Goal: Information Seeking & Learning: Learn about a topic

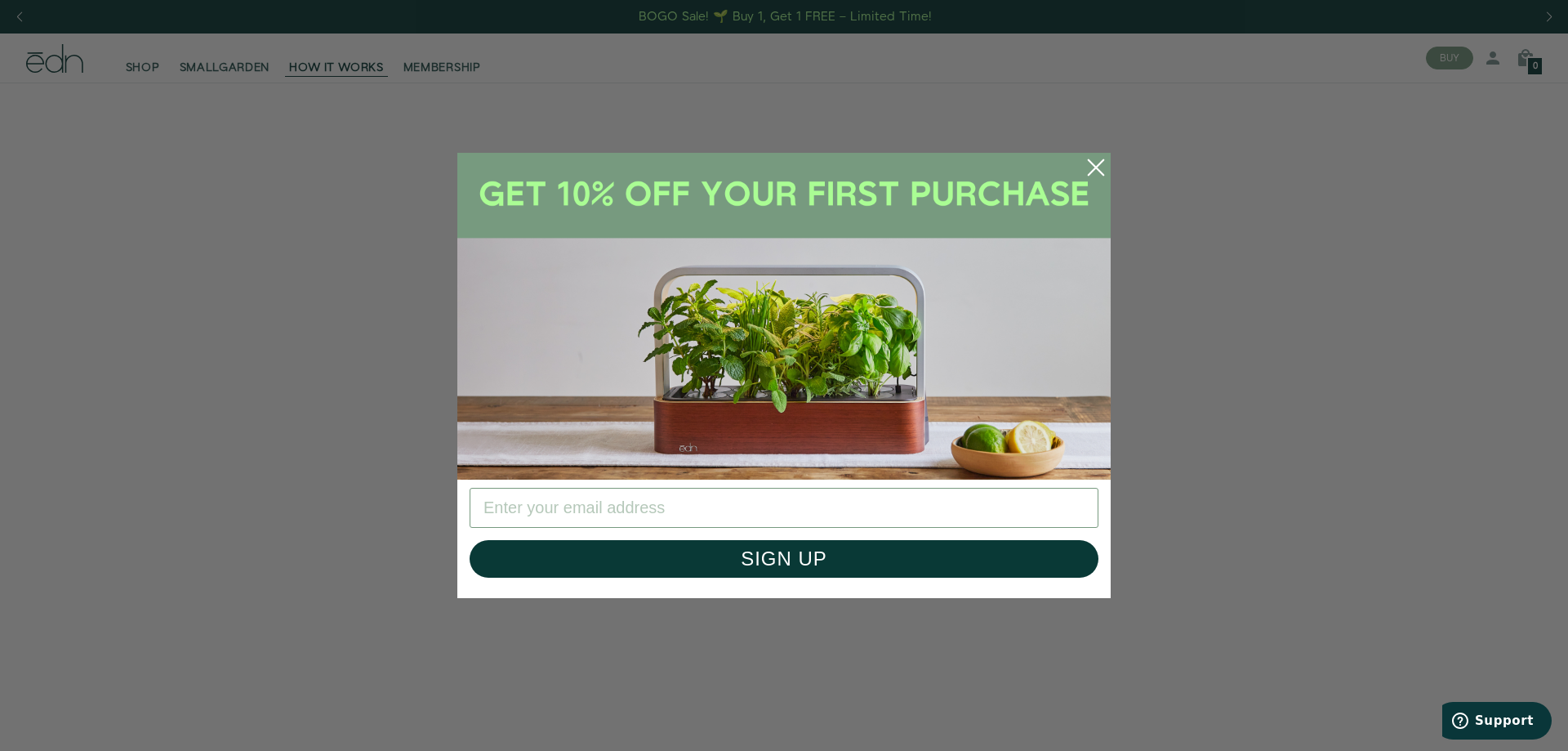
click at [1096, 167] on icon "Close dialog" at bounding box center [1095, 167] width 15 height 15
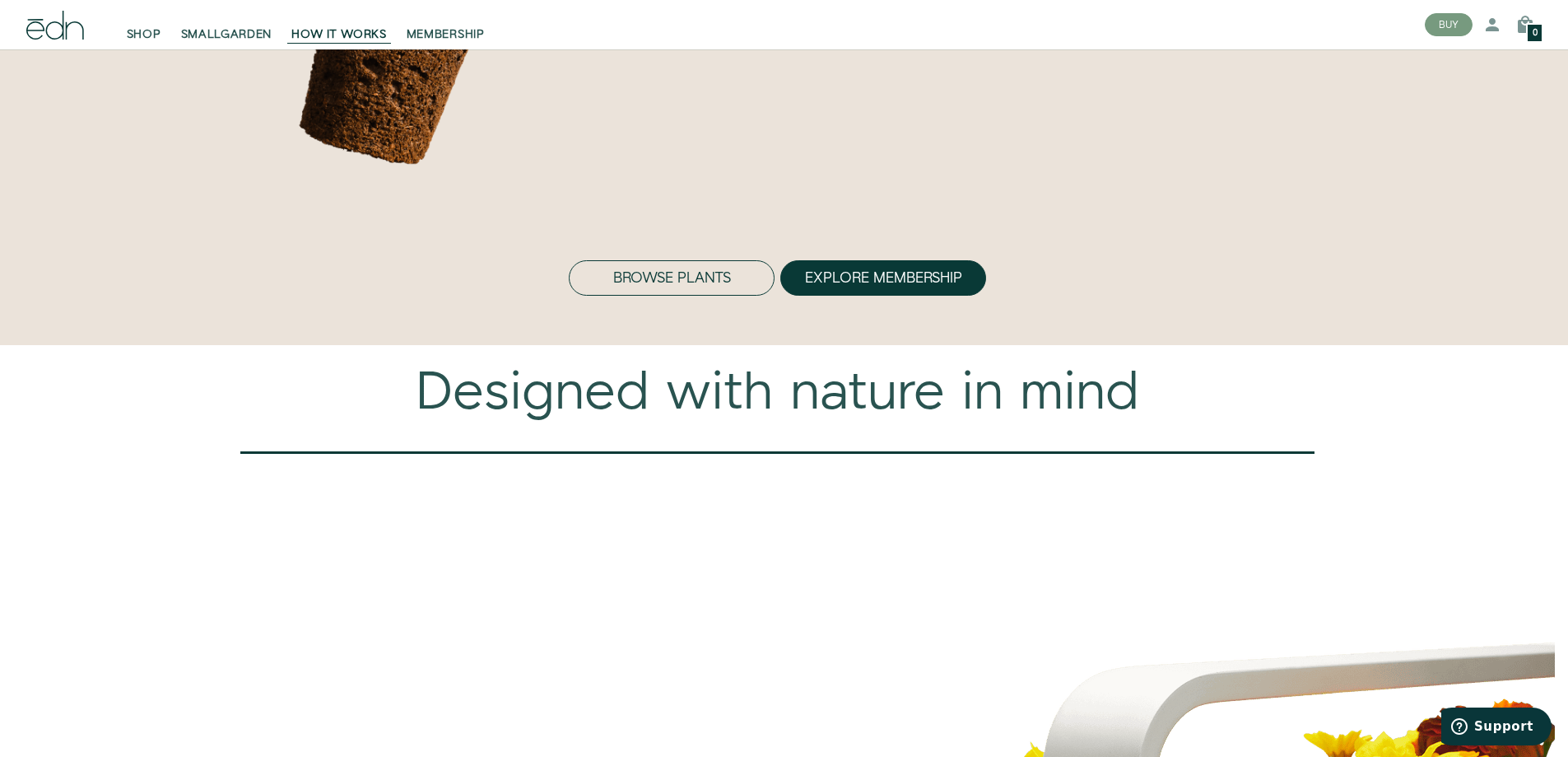
scroll to position [5181, 0]
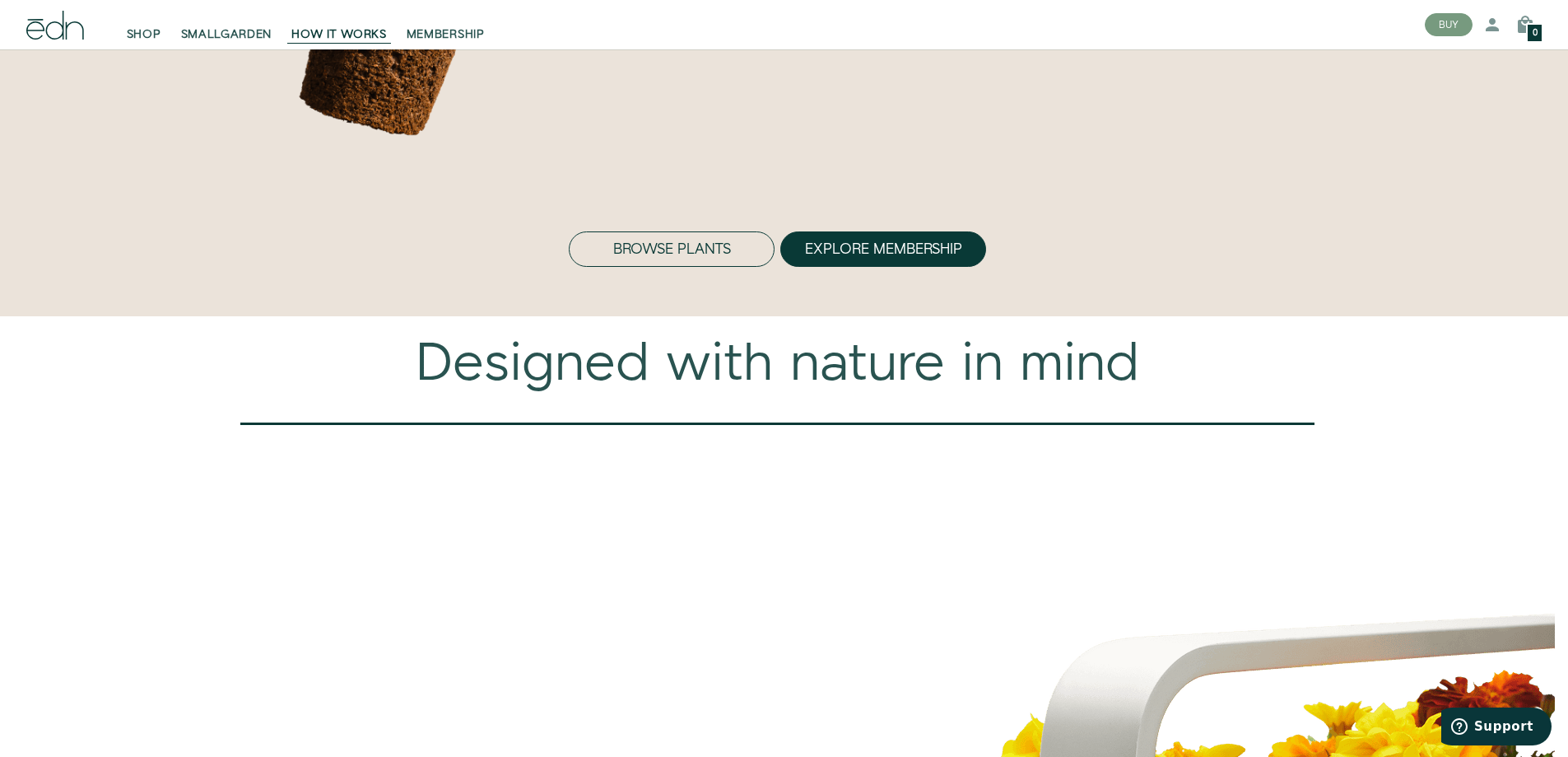
click at [699, 268] on button "Browse Plants" at bounding box center [671, 249] width 206 height 36
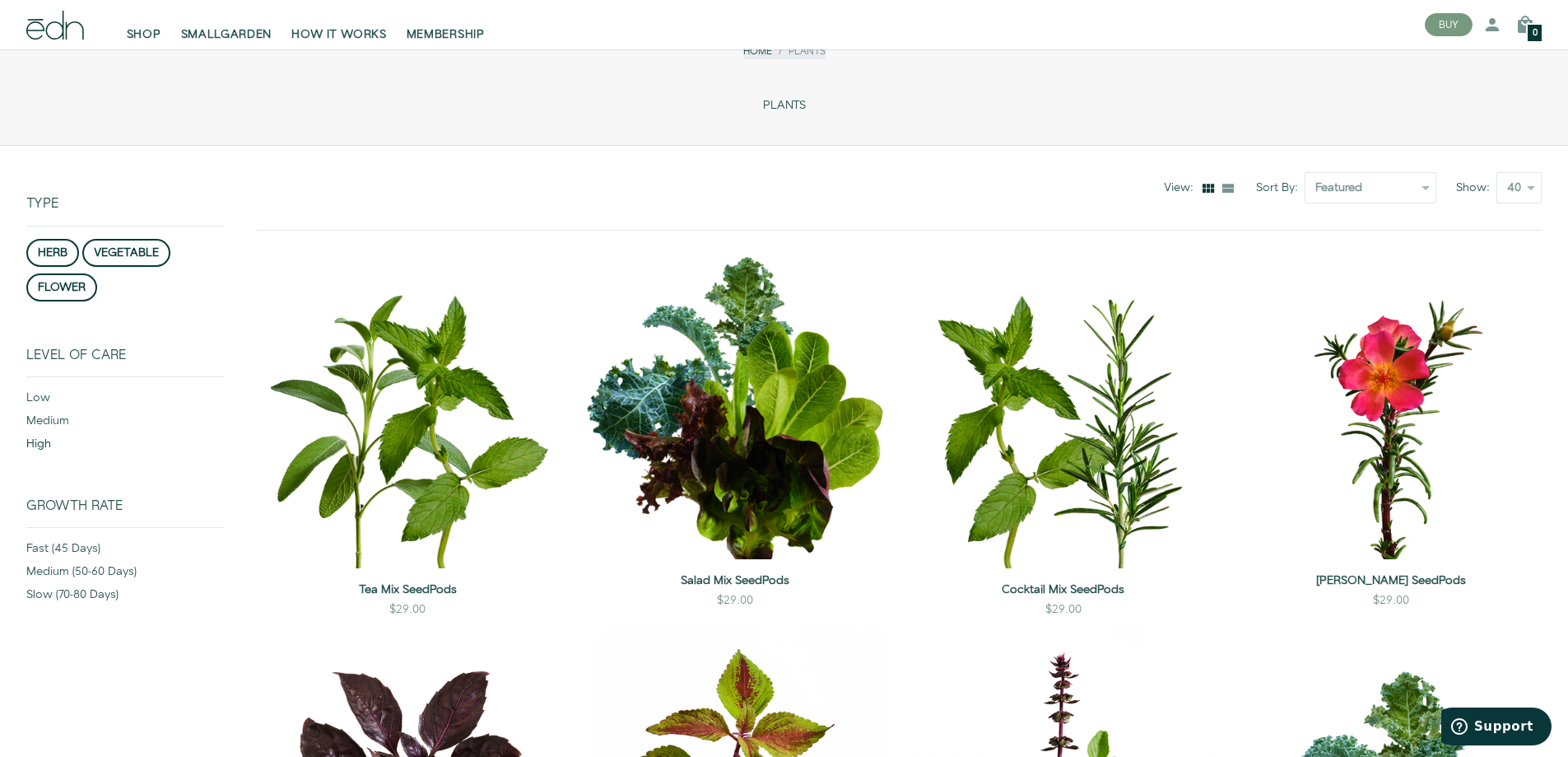
scroll to position [41, 0]
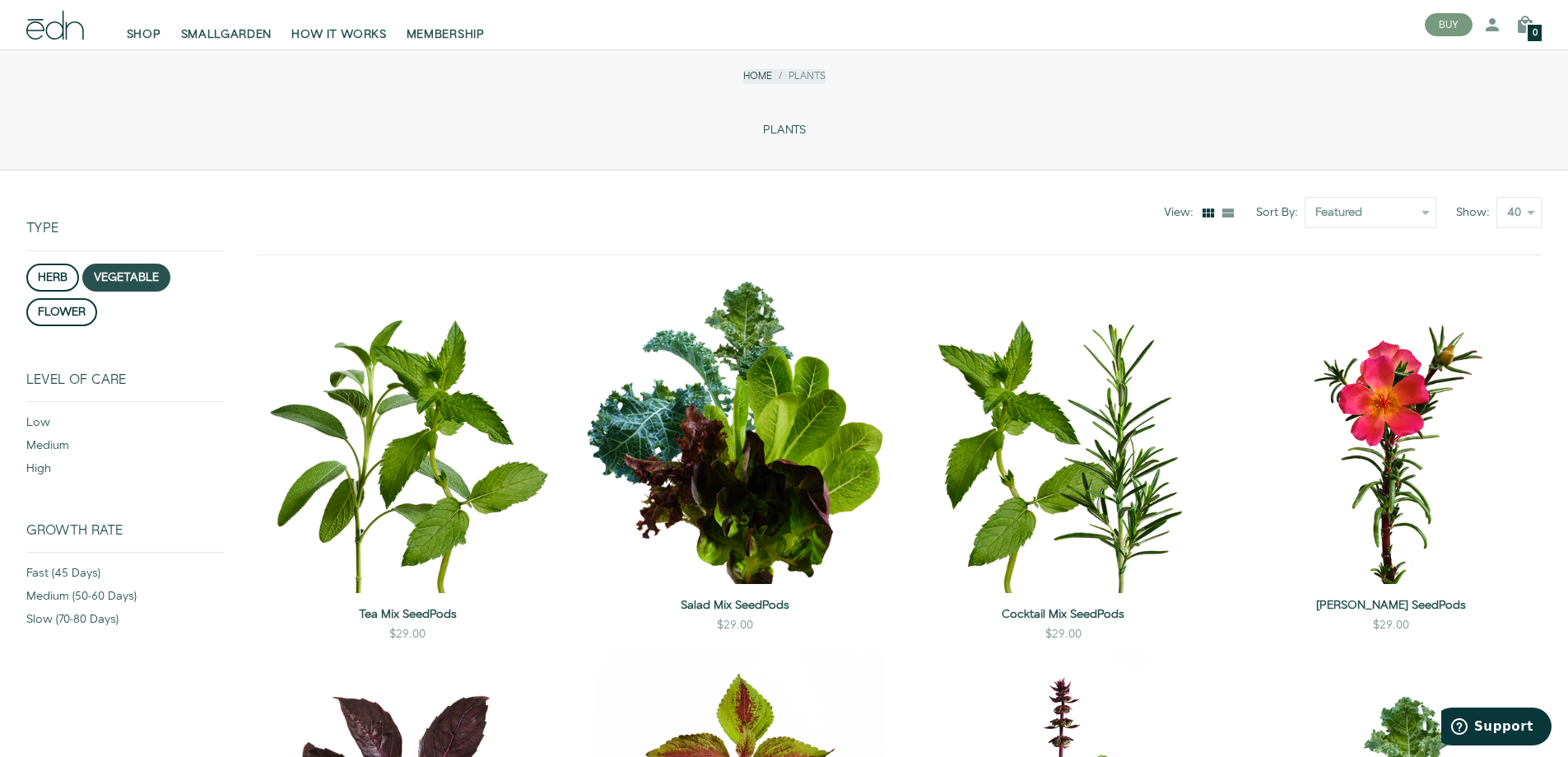
click at [132, 273] on button "vegetable" at bounding box center [126, 277] width 88 height 28
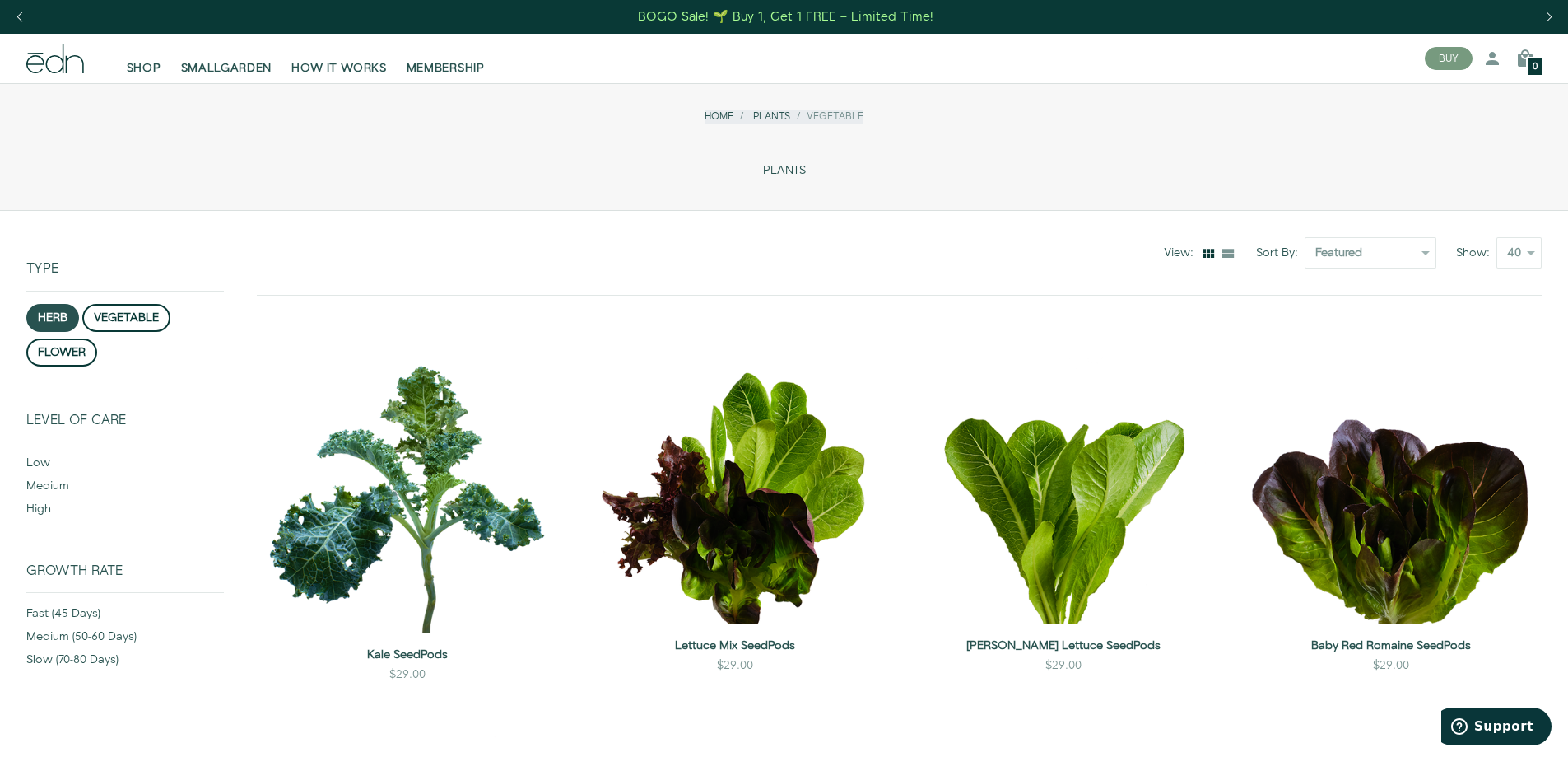
click at [61, 317] on button "herb" at bounding box center [52, 318] width 52 height 28
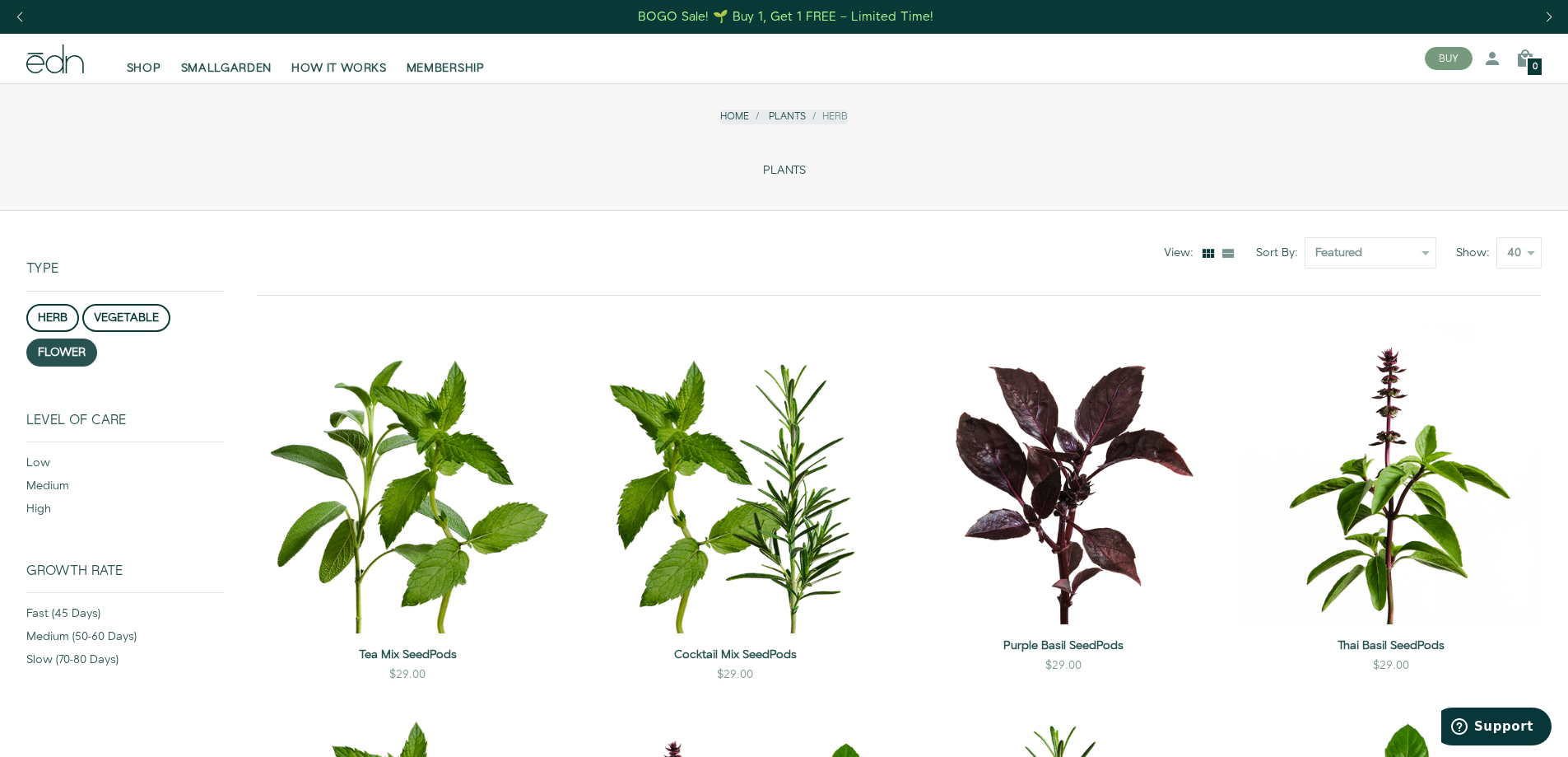
click at [66, 352] on button "flower" at bounding box center [62, 353] width 71 height 28
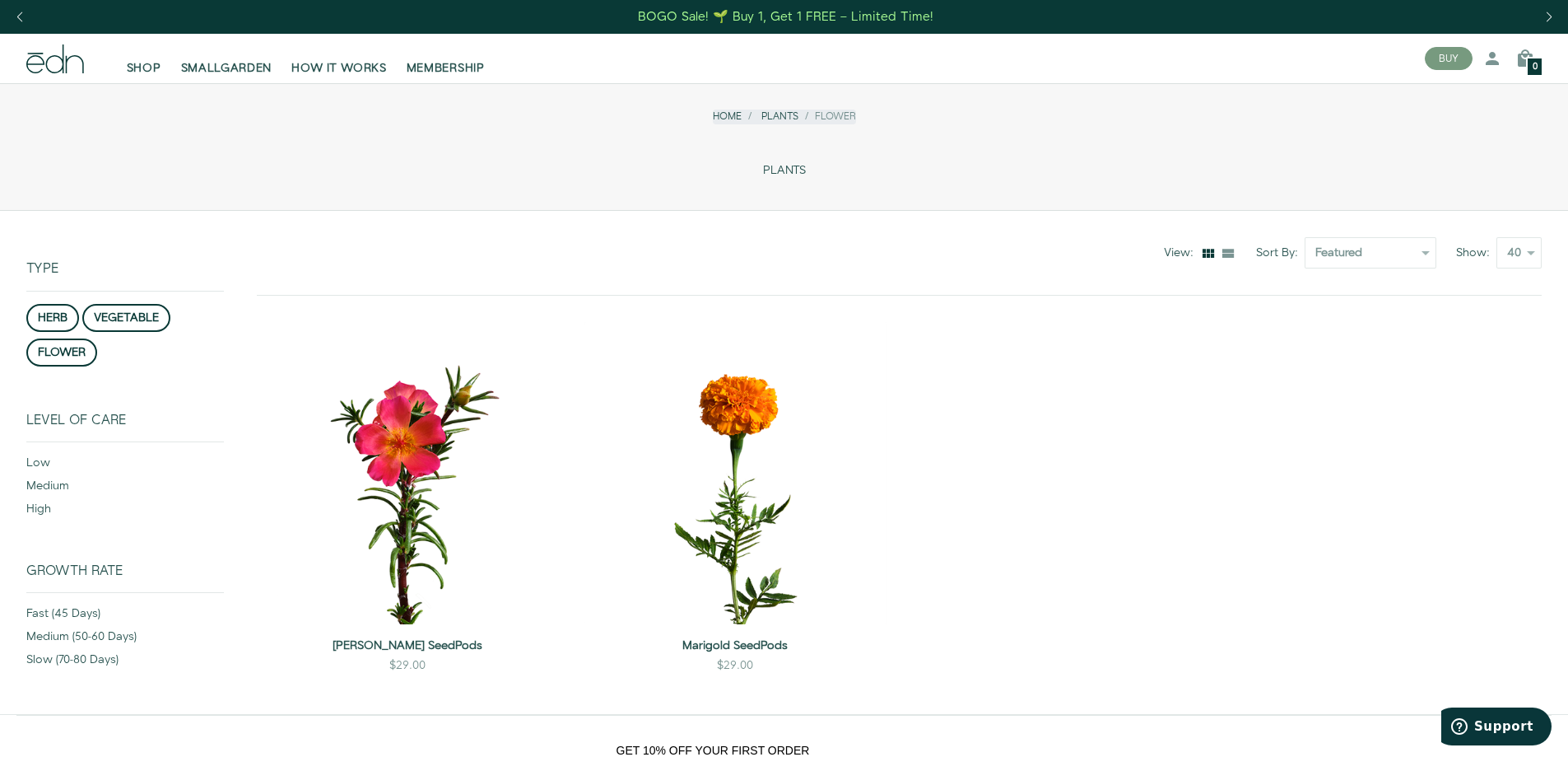
click at [749, 13] on div "BOGO Sale! 🌱 Buy 1, Get 1 FREE – Limited Time!" at bounding box center [785, 17] width 295 height 18
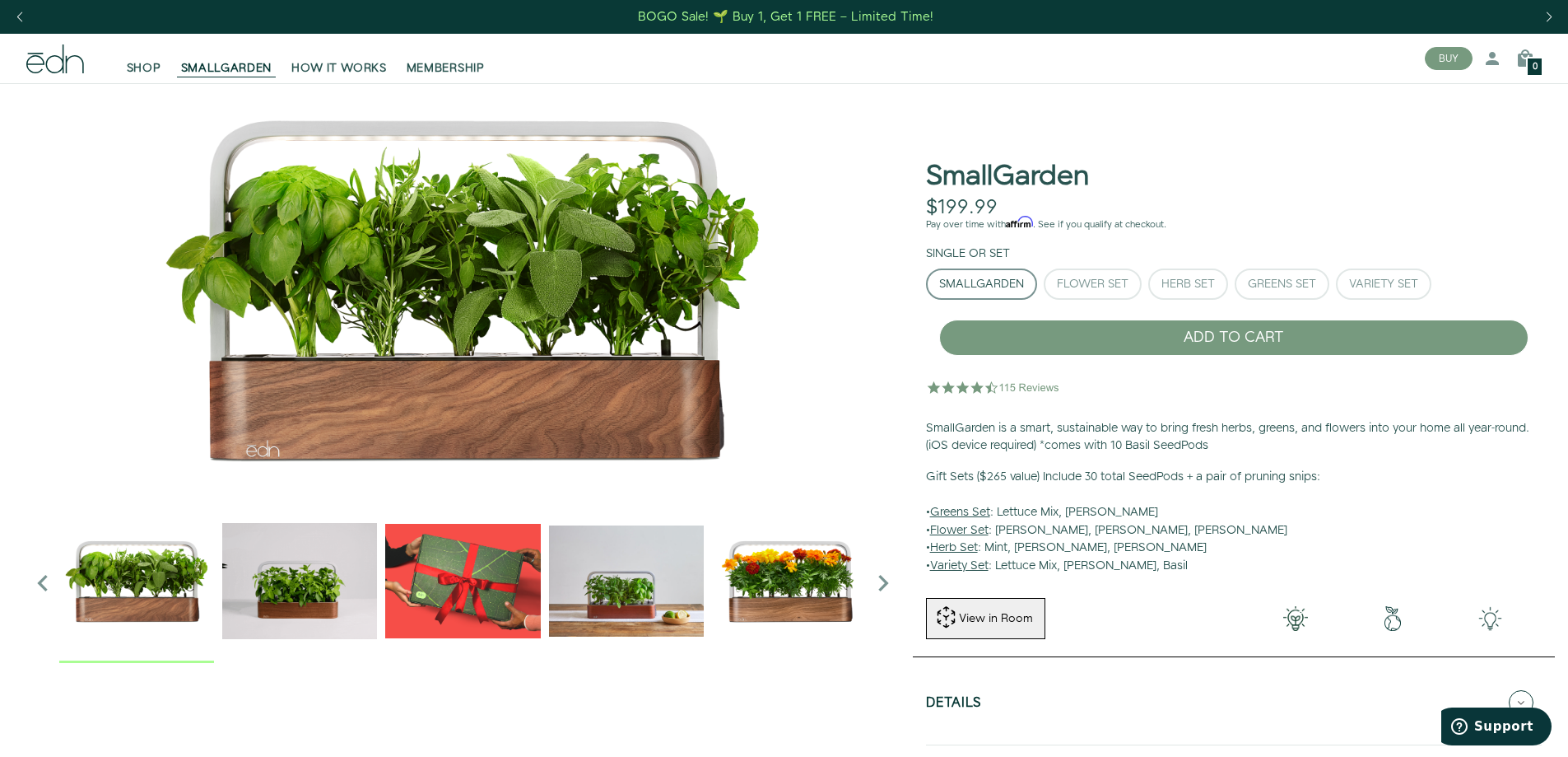
click at [801, 179] on img "1 / 6" at bounding box center [463, 289] width 873 height 411
